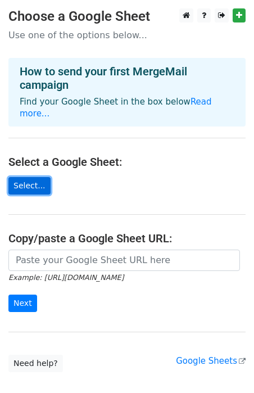
click at [37, 177] on link "Select..." at bounding box center [29, 185] width 42 height 17
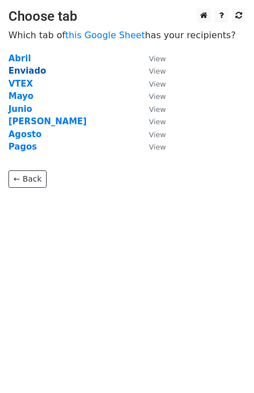
click at [35, 67] on strong "Enviado" at bounding box center [27, 71] width 38 height 10
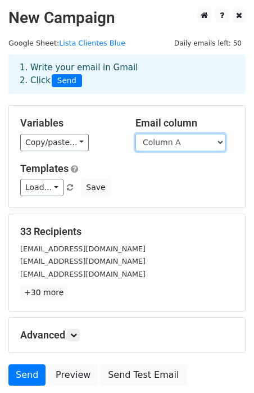
click at [191, 145] on select "Column A" at bounding box center [180, 142] width 90 height 17
click at [186, 206] on div "Variables Copy/paste... {{Column A}} Email column Column A Templates Load... No…" at bounding box center [127, 157] width 236 height 102
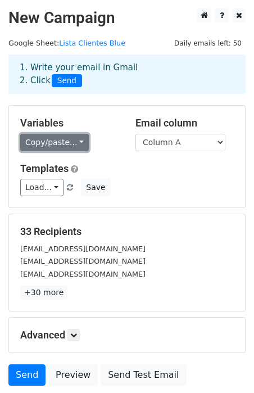
click at [72, 136] on link "Copy/paste..." at bounding box center [54, 142] width 69 height 17
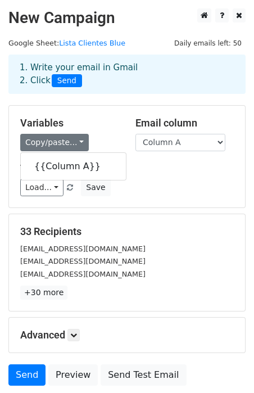
click at [179, 195] on div "Load... No templates saved Save" at bounding box center [127, 187] width 230 height 17
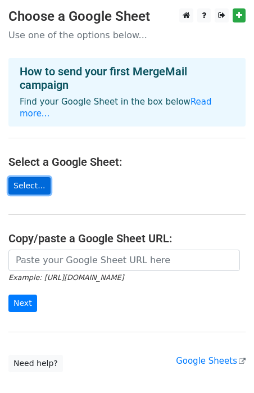
click at [24, 177] on link "Select..." at bounding box center [29, 185] width 42 height 17
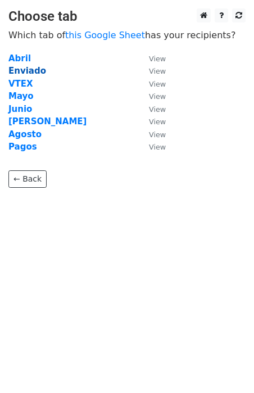
click at [30, 67] on strong "Enviado" at bounding box center [27, 71] width 38 height 10
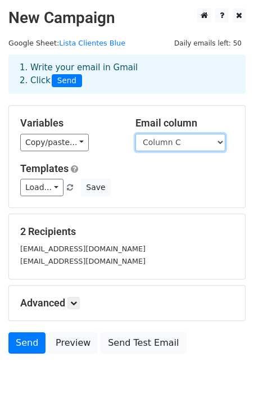
click at [157, 144] on select "Column A Column B Column C" at bounding box center [180, 142] width 90 height 17
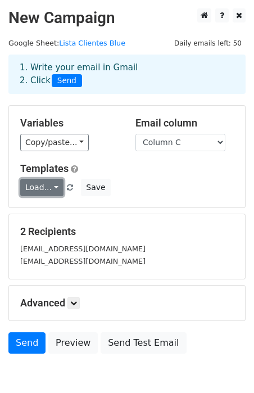
click at [47, 189] on link "Load..." at bounding box center [41, 187] width 43 height 17
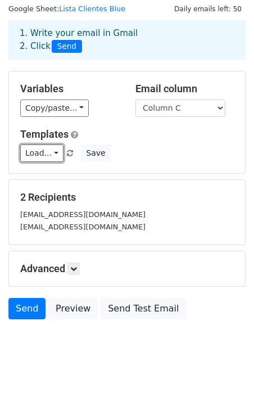
scroll to position [57, 0]
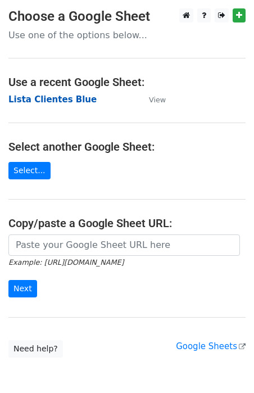
click at [54, 96] on strong "Lista Clientes Blue" at bounding box center [52, 99] width 88 height 10
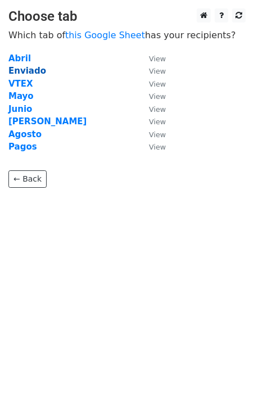
click at [34, 72] on strong "Enviado" at bounding box center [27, 71] width 38 height 10
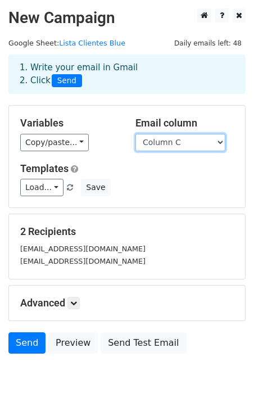
click at [171, 141] on select "Column A Column B Column C" at bounding box center [180, 142] width 90 height 17
select select "Column A"
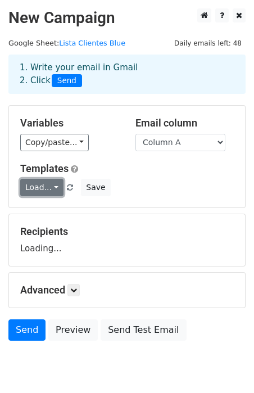
click at [52, 186] on link "Load..." at bounding box center [41, 187] width 43 height 17
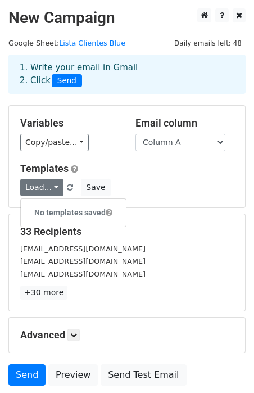
click at [179, 190] on div "Load... No templates saved Save" at bounding box center [127, 187] width 230 height 17
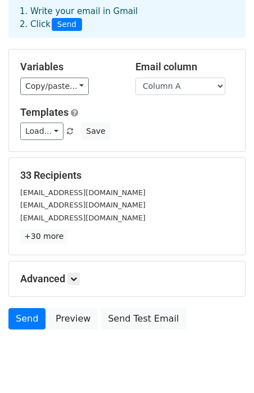
scroll to position [89, 0]
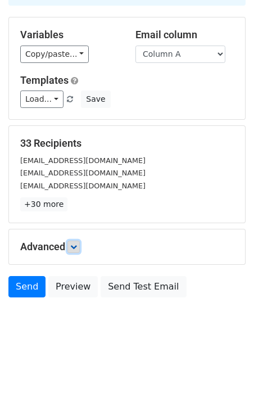
click at [75, 248] on icon at bounding box center [73, 246] width 7 height 7
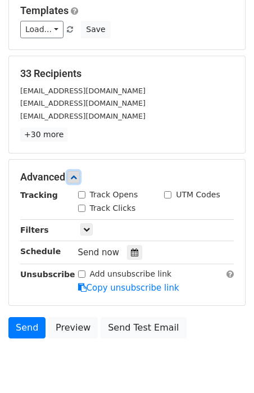
scroll to position [0, 0]
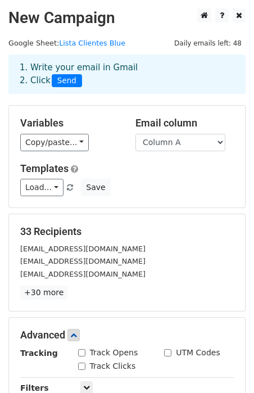
click at [189, 200] on div "Variables Copy/paste... {{Column A}} {{Column B}} {{Column C}} Email column Col…" at bounding box center [127, 157] width 236 height 102
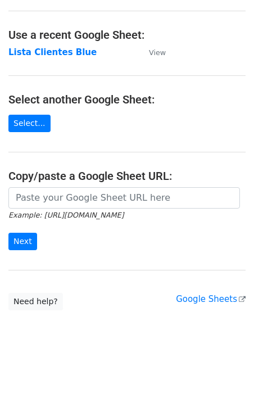
scroll to position [54, 0]
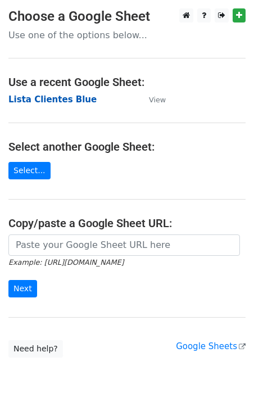
click at [66, 102] on strong "Lista Clientes Blue" at bounding box center [52, 99] width 88 height 10
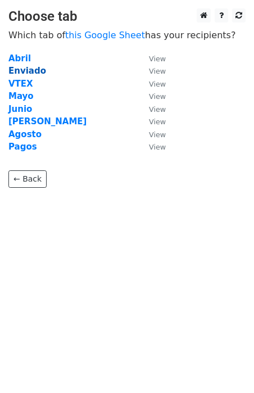
click at [29, 71] on strong "Enviado" at bounding box center [27, 71] width 38 height 10
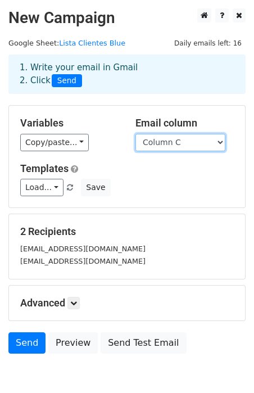
click at [214, 146] on select "Column A Column B Column C Column D" at bounding box center [180, 142] width 90 height 17
select select "Column B"
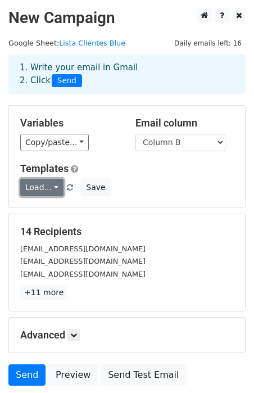
click at [51, 189] on link "Load..." at bounding box center [41, 187] width 43 height 17
click at [56, 207] on h6 "No templates saved" at bounding box center [73, 212] width 105 height 19
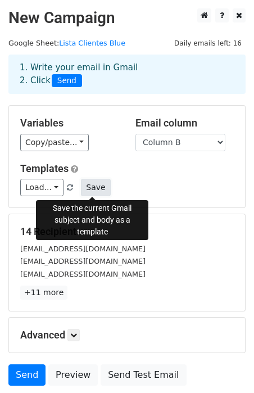
click at [94, 193] on button "Save" at bounding box center [95, 187] width 29 height 17
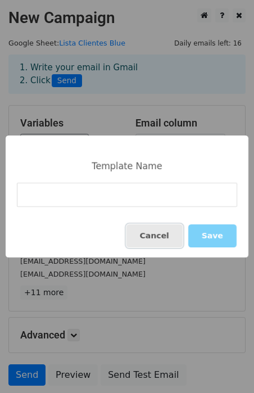
click at [152, 239] on button "Cancel" at bounding box center [154, 235] width 56 height 23
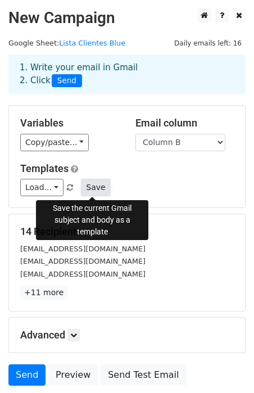
click at [101, 189] on button "Save" at bounding box center [95, 187] width 29 height 17
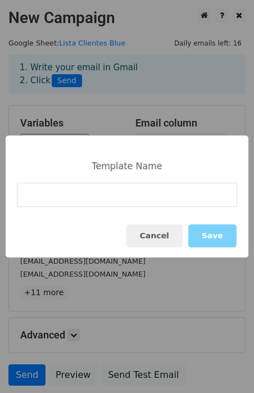
click at [83, 200] on input at bounding box center [127, 195] width 220 height 24
type input "WooCommerce"
click at [215, 241] on button "Save" at bounding box center [212, 235] width 48 height 23
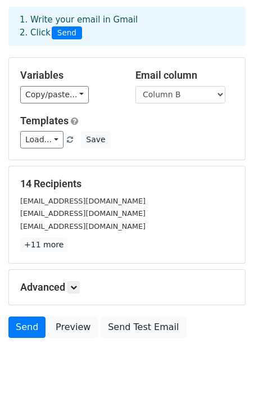
scroll to position [89, 0]
